Goal: Connect with others: Connect with others

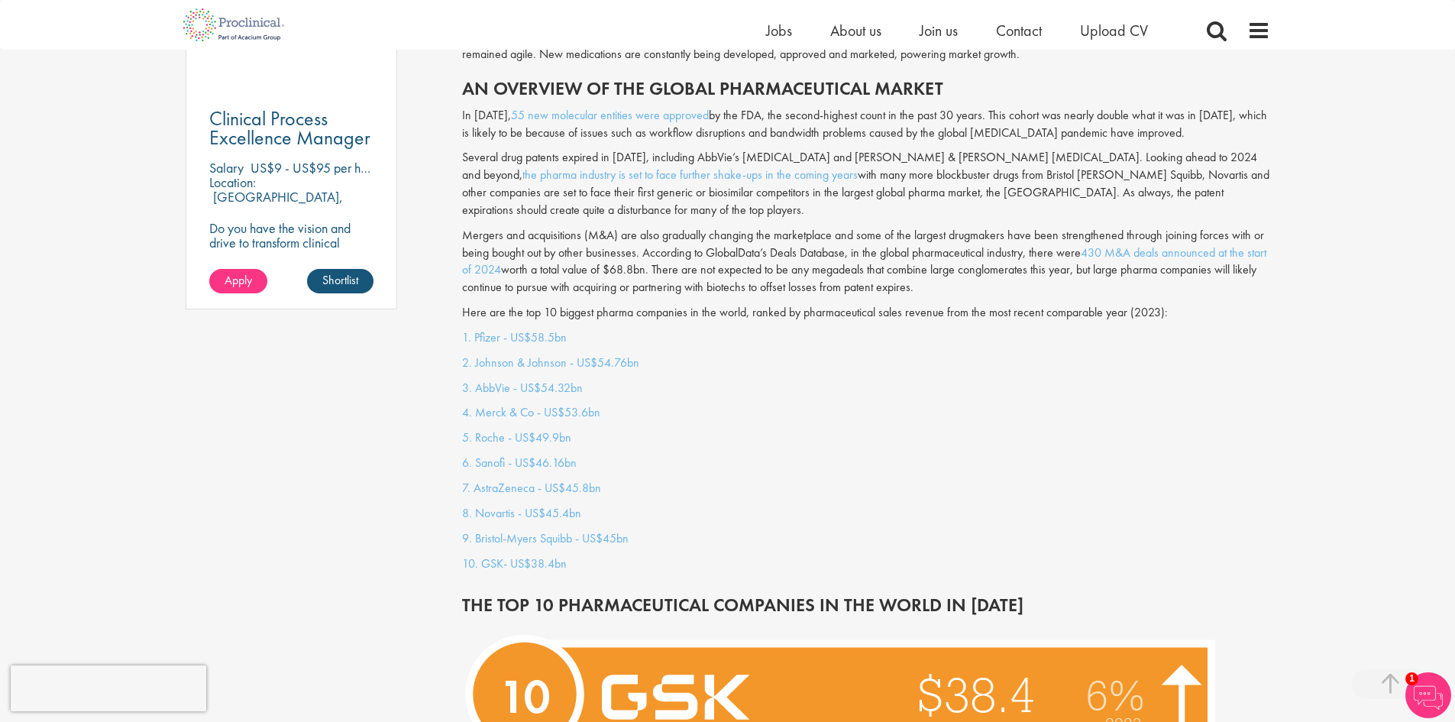
scroll to position [1298, 0]
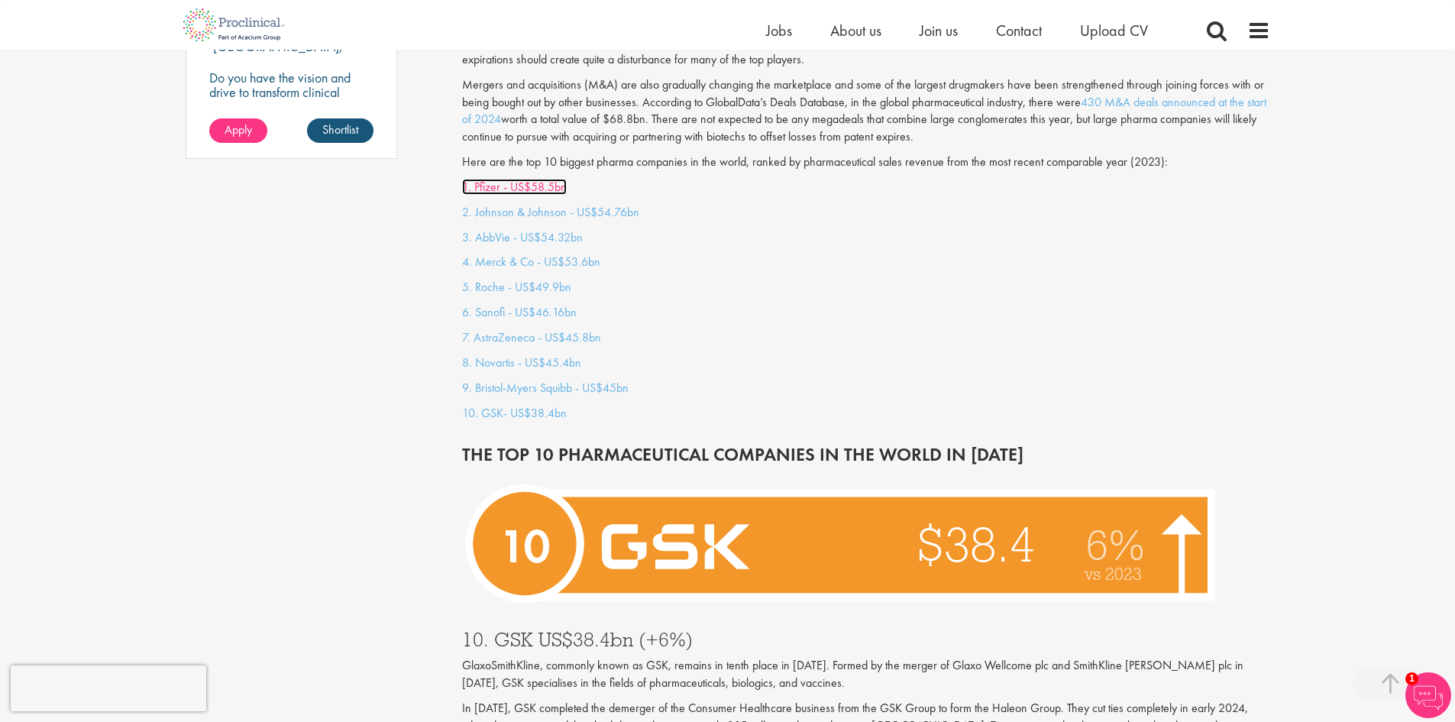
click at [488, 179] on link "1. Pfizer - US$58.5bn" at bounding box center [514, 187] width 105 height 16
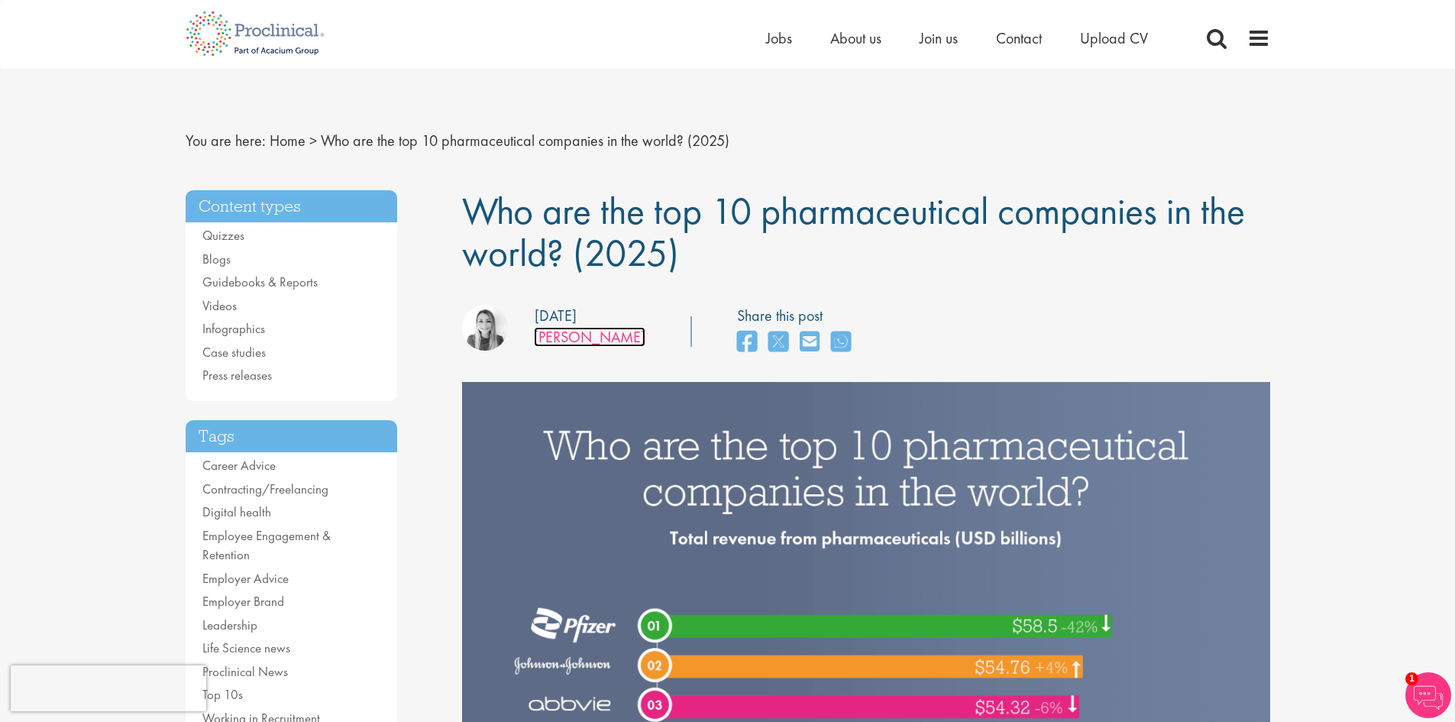
click at [603, 341] on link "[PERSON_NAME]" at bounding box center [589, 337] width 111 height 20
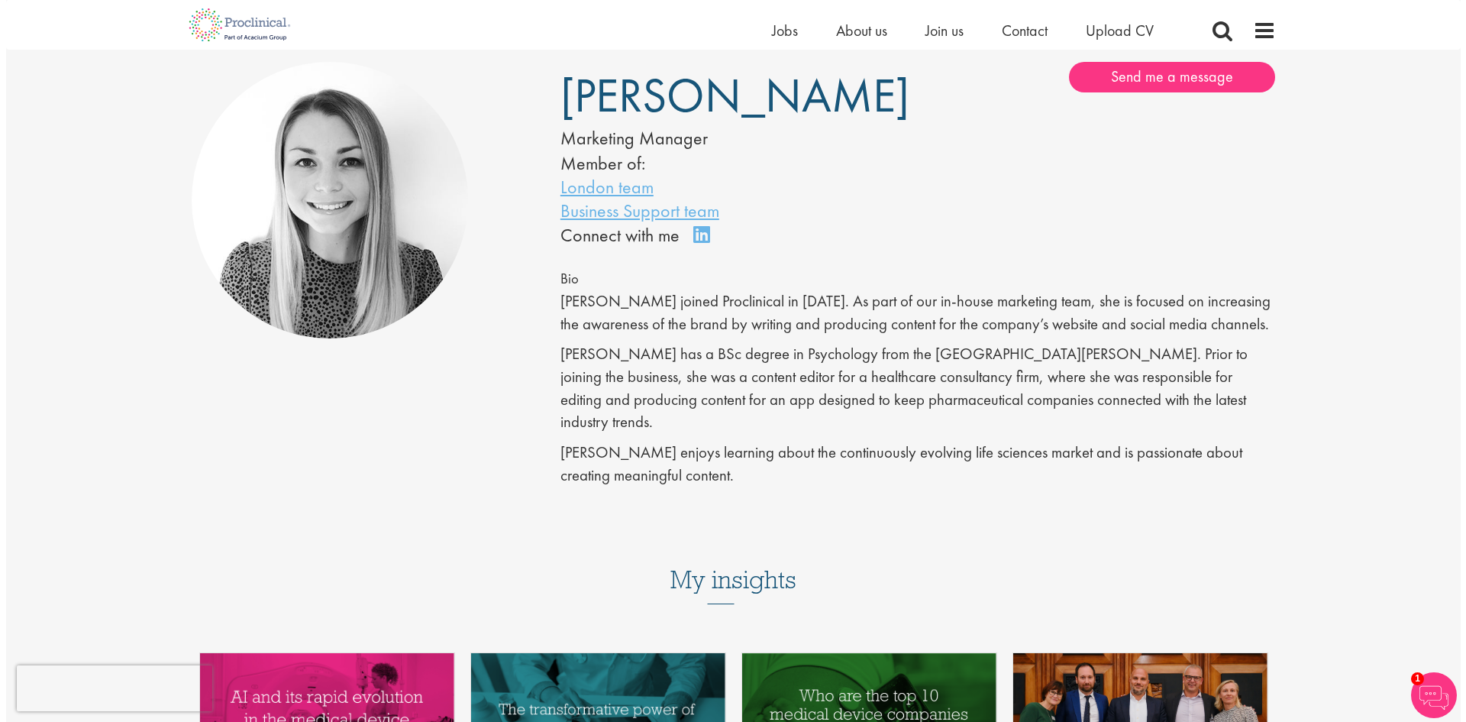
scroll to position [28, 0]
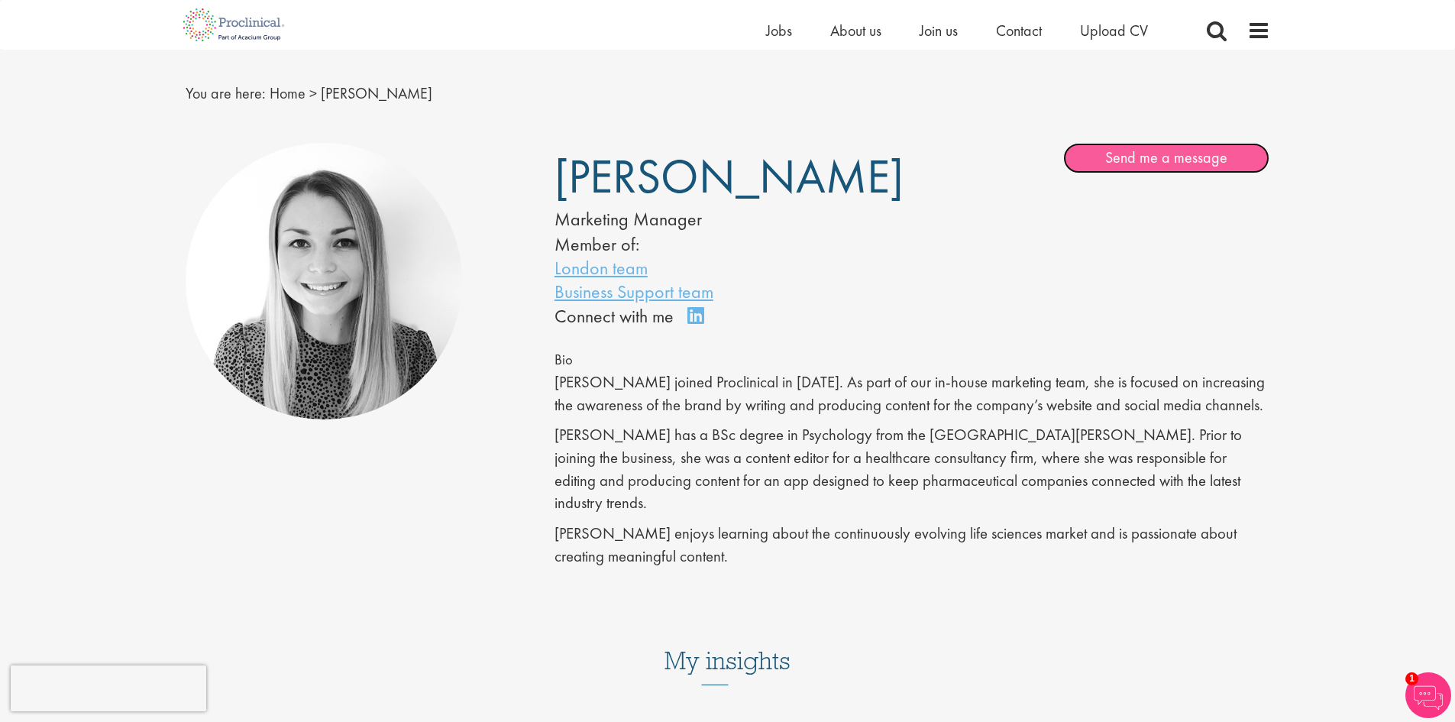
click at [1166, 157] on link "Send me a message" at bounding box center [1166, 158] width 206 height 31
